Goal: Find contact information: Obtain details needed to contact an individual or organization

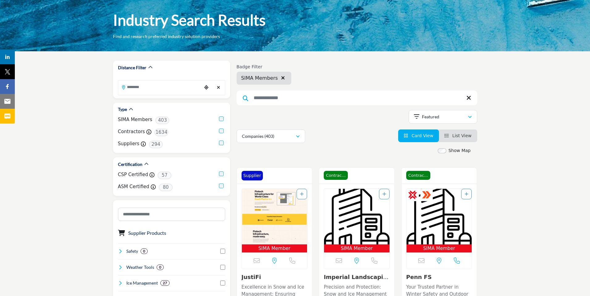
scroll to position [46, 0]
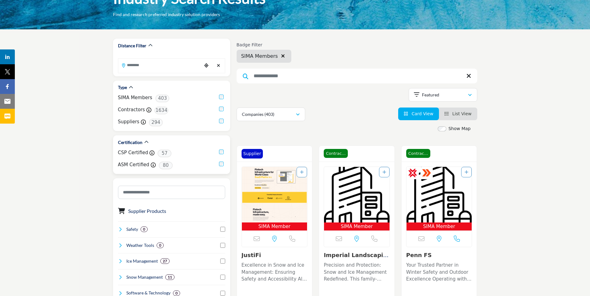
click at [133, 153] on label "CSP Certified" at bounding box center [133, 152] width 30 height 7
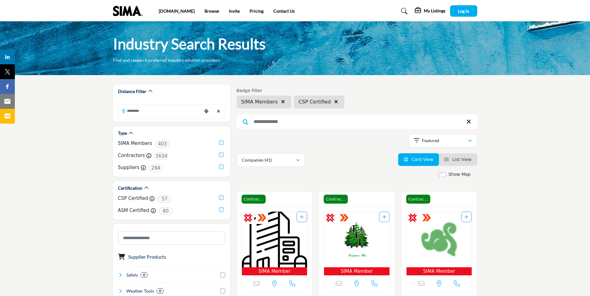
click at [319, 103] on span "CSP Certified" at bounding box center [314, 101] width 32 height 7
click at [179, 112] on input "Search Location" at bounding box center [159, 111] width 83 height 12
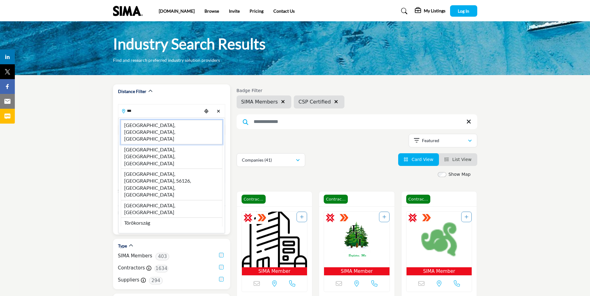
click at [142, 125] on li "Toronto, ON, CAN" at bounding box center [172, 132] width 102 height 24
type input "**********"
type input "***"
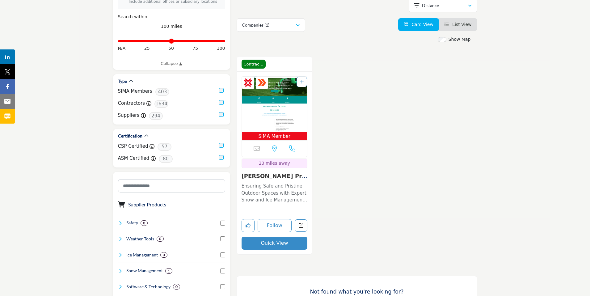
scroll to position [173, 0]
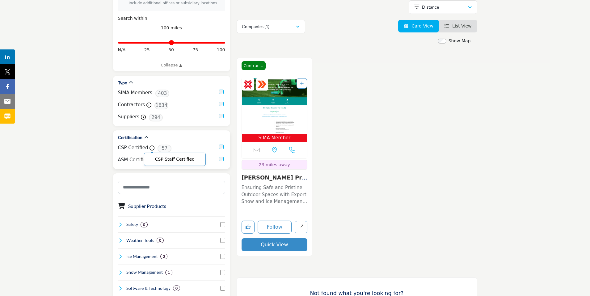
click at [150, 153] on span "CSP Staff Certified" at bounding box center [175, 159] width 62 height 13
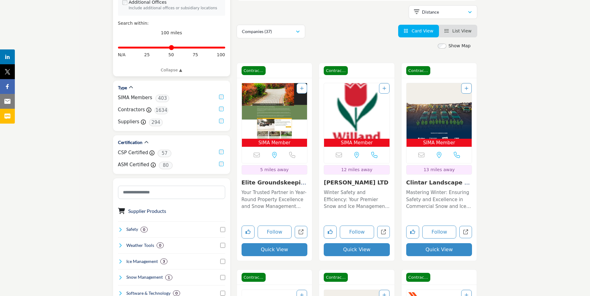
scroll to position [168, 0]
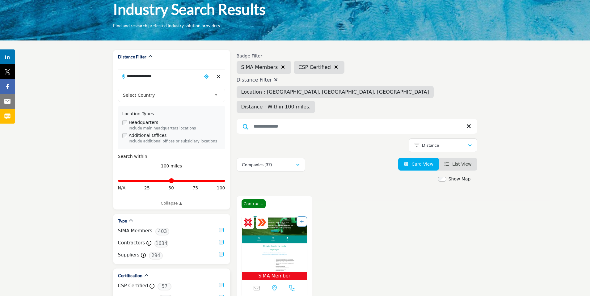
scroll to position [3, 0]
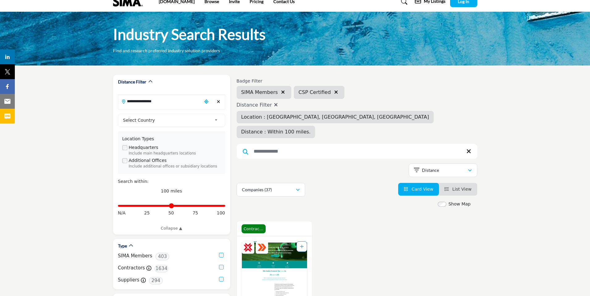
click at [222, 151] on div "**********" at bounding box center [171, 170] width 107 height 122
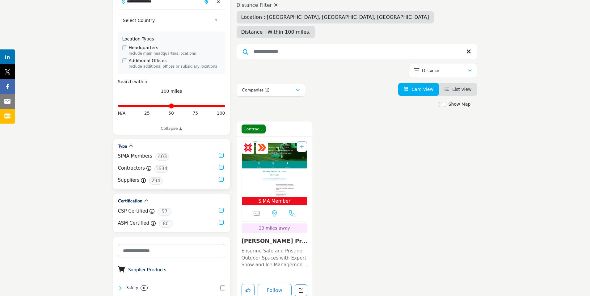
scroll to position [120, 0]
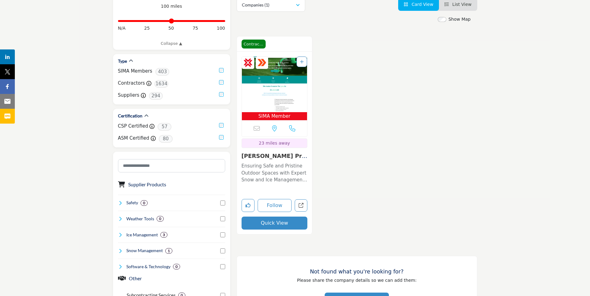
scroll to position [197, 0]
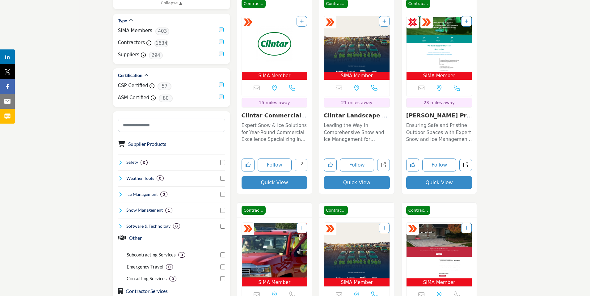
scroll to position [234, 0]
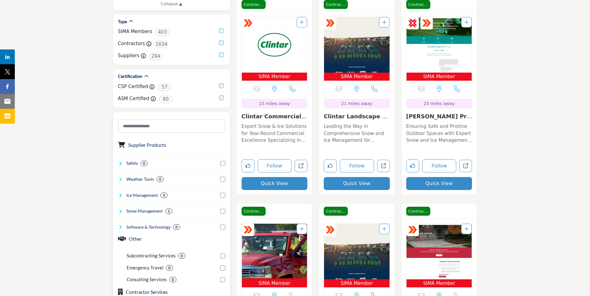
click at [118, 212] on icon at bounding box center [120, 211] width 5 height 5
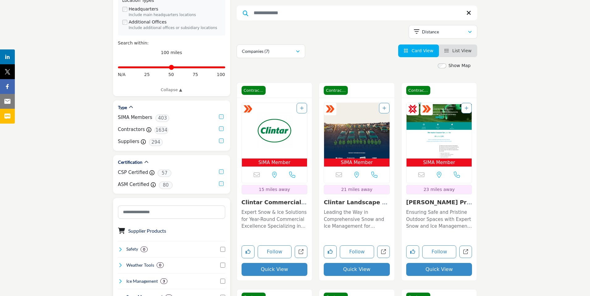
scroll to position [145, 0]
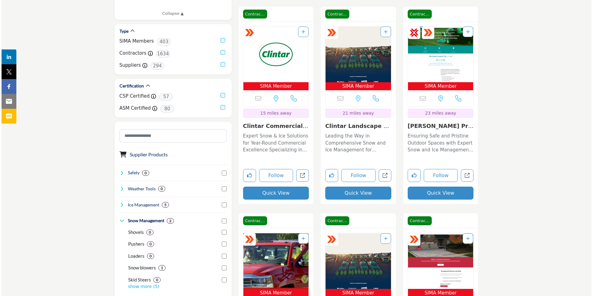
scroll to position [225, 0]
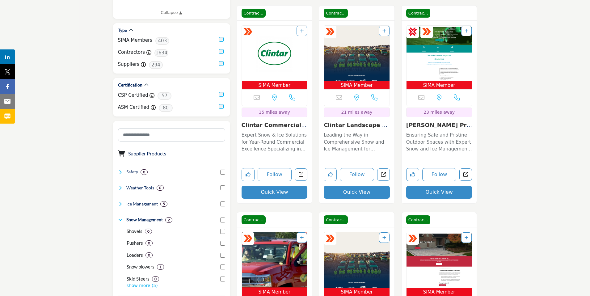
click at [274, 186] on button "Quick View" at bounding box center [275, 192] width 66 height 13
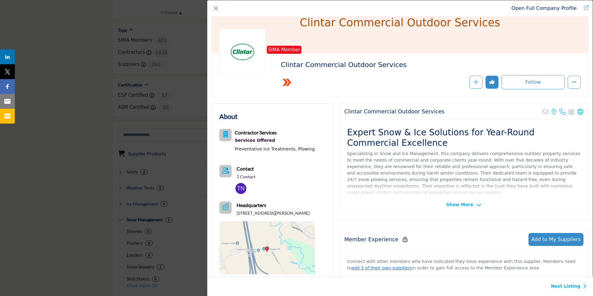
scroll to position [0, 0]
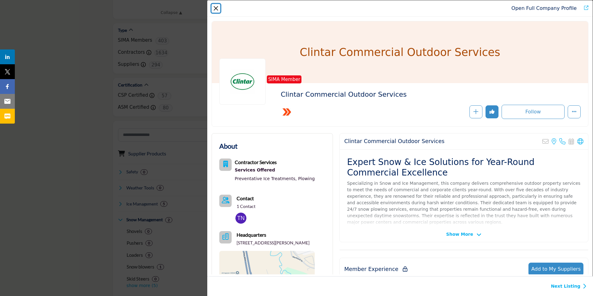
click at [215, 8] on button "Close" at bounding box center [216, 8] width 9 height 9
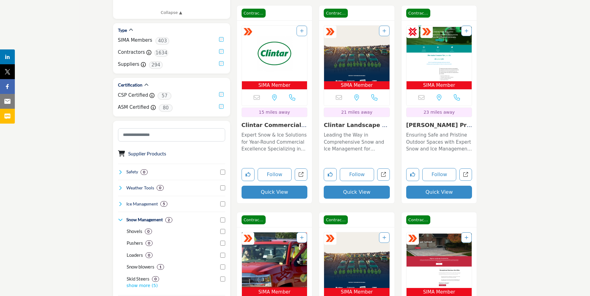
click at [359, 185] on div "ASM Staff Certified SIMA Member View the location of this listing" at bounding box center [356, 112] width 75 height 183
click at [358, 186] on button "Quick View" at bounding box center [357, 192] width 66 height 13
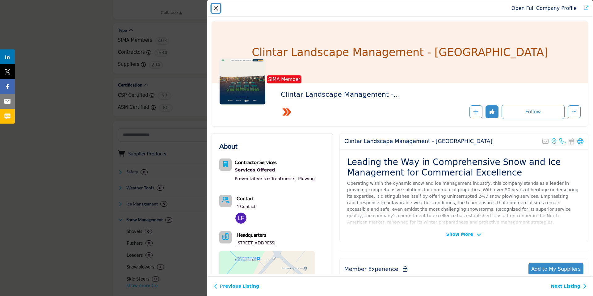
click at [214, 9] on button "Close" at bounding box center [216, 8] width 9 height 9
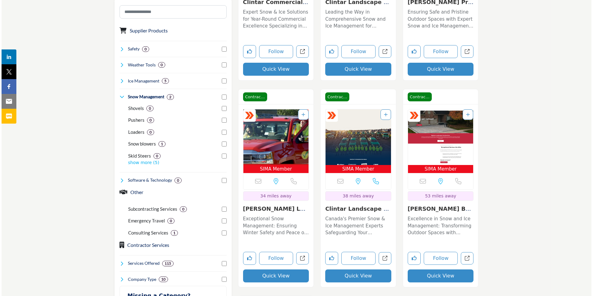
scroll to position [350, 0]
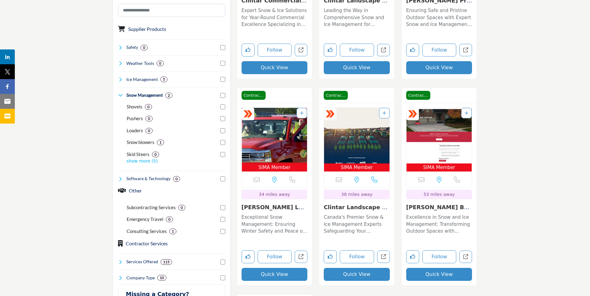
click at [357, 268] on button "Quick View" at bounding box center [357, 274] width 66 height 13
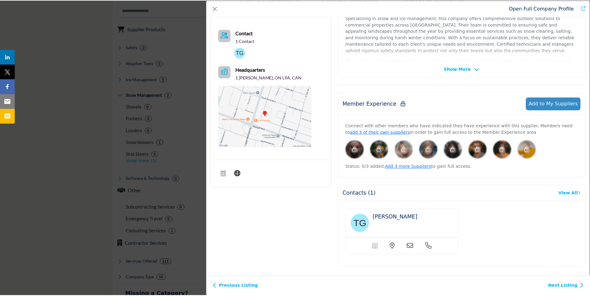
scroll to position [110, 0]
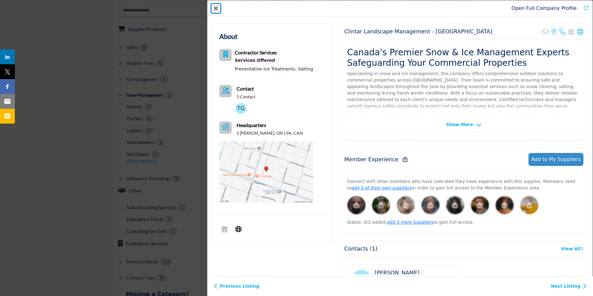
click at [217, 7] on button "Close" at bounding box center [216, 8] width 9 height 9
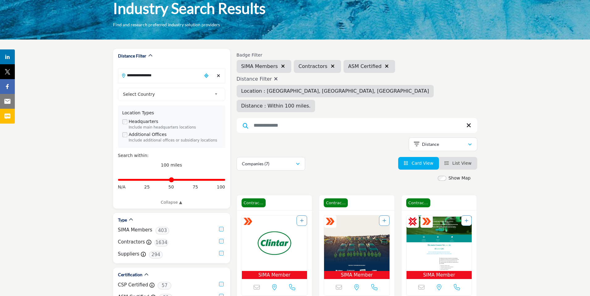
scroll to position [0, 0]
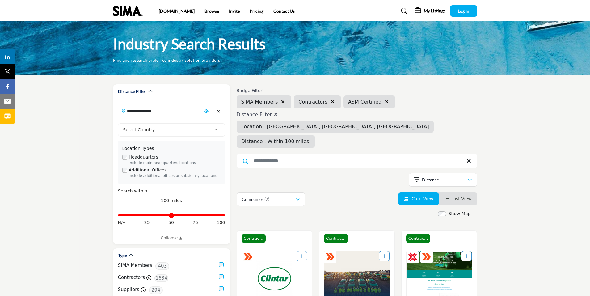
click at [403, 10] on icon at bounding box center [404, 11] width 6 height 6
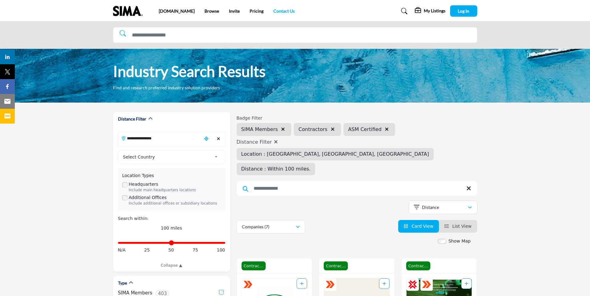
click at [273, 11] on link "Contact Us" at bounding box center [283, 10] width 21 height 5
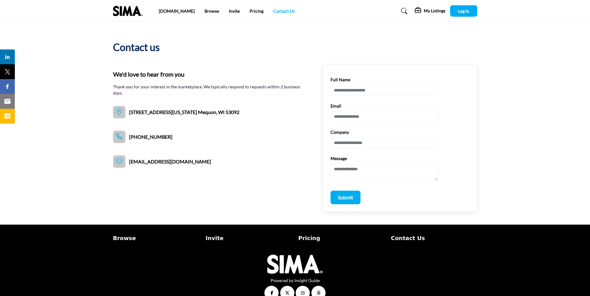
click at [273, 12] on link "Contact Us" at bounding box center [283, 10] width 21 height 5
click at [463, 9] on span "Log In" at bounding box center [463, 10] width 11 height 5
